Goal: Check status: Check status

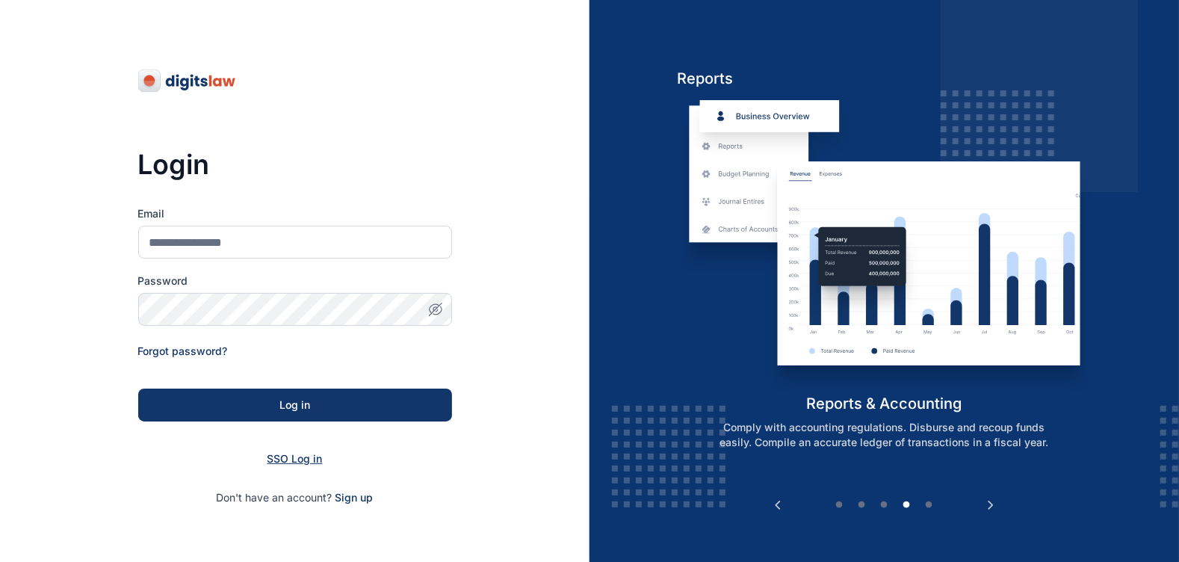
click at [282, 458] on span "SSO Log in" at bounding box center [294, 458] width 55 height 13
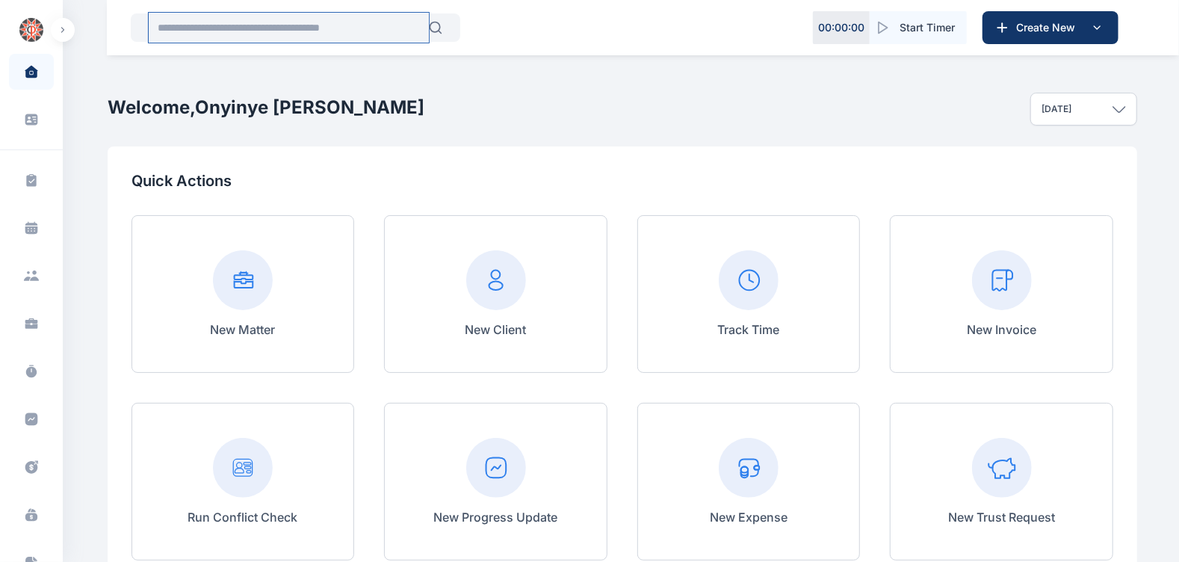
click at [200, 21] on input "text" at bounding box center [289, 28] width 280 height 30
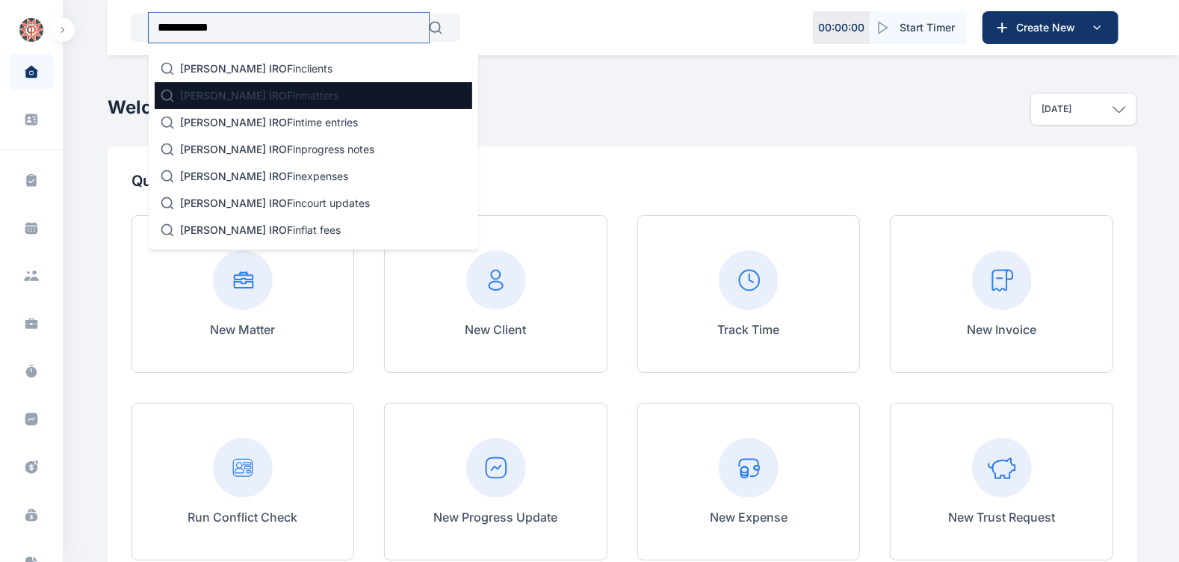
type input "**********"
click at [245, 101] on span "[PERSON_NAME] IROF" at bounding box center [236, 95] width 113 height 13
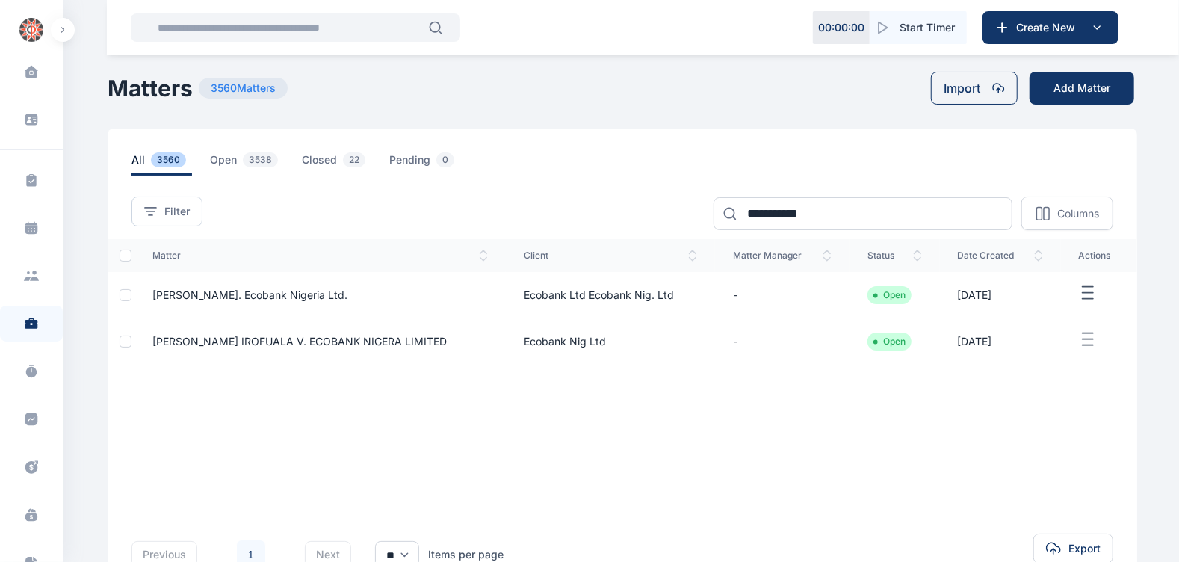
click at [330, 291] on span "[PERSON_NAME]. Ecobank Nigeria Ltd." at bounding box center [249, 294] width 195 height 13
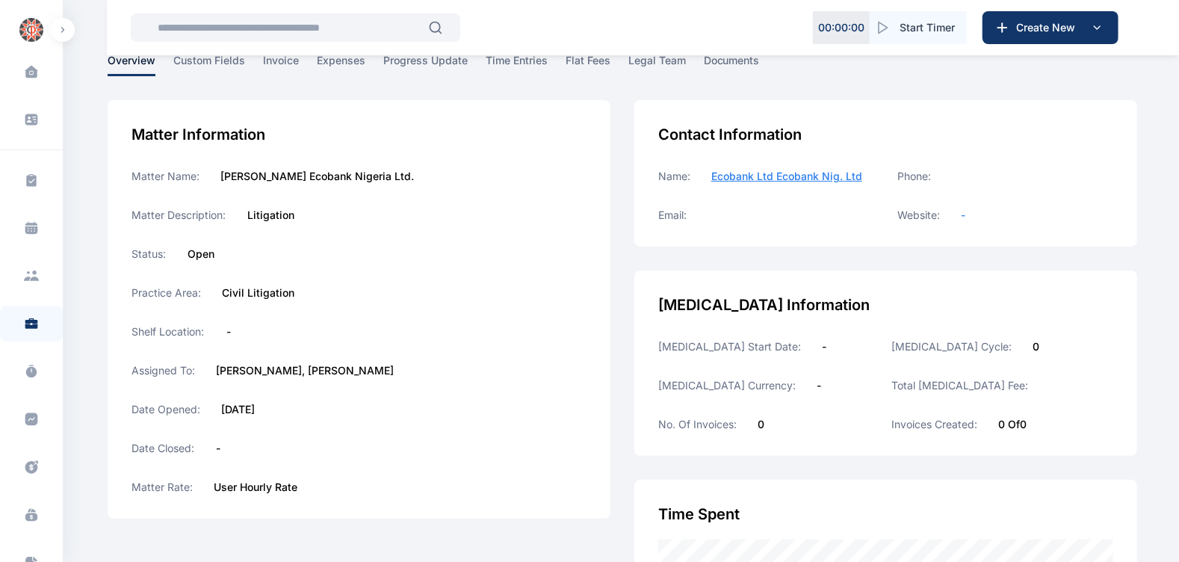
scroll to position [76, 0]
click at [414, 75] on span "progress update" at bounding box center [425, 63] width 84 height 23
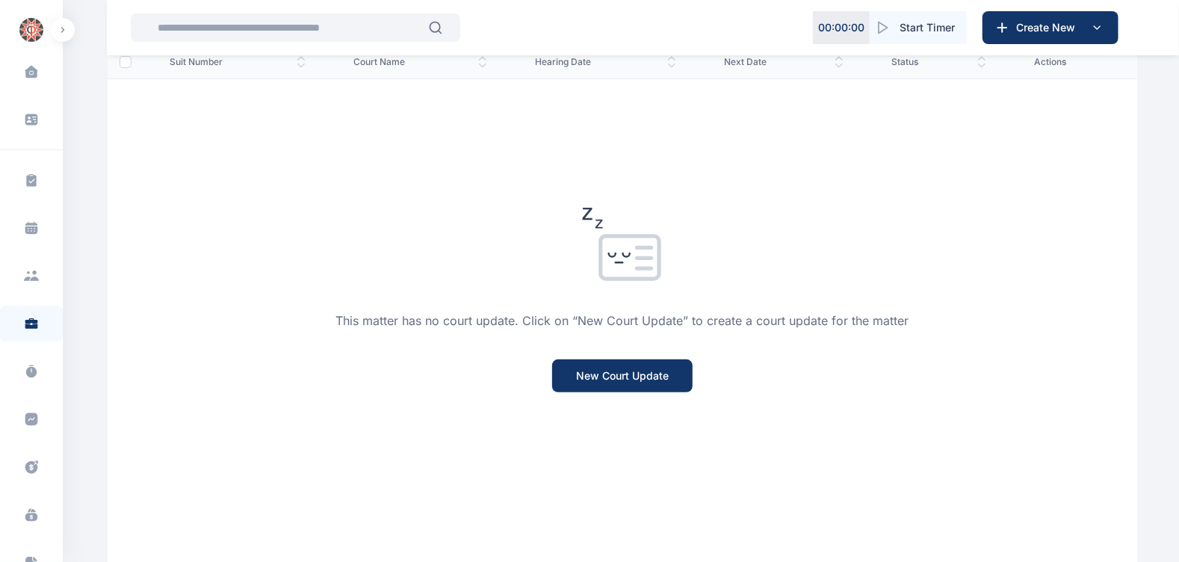
scroll to position [273, 0]
